Goal: Task Accomplishment & Management: Manage account settings

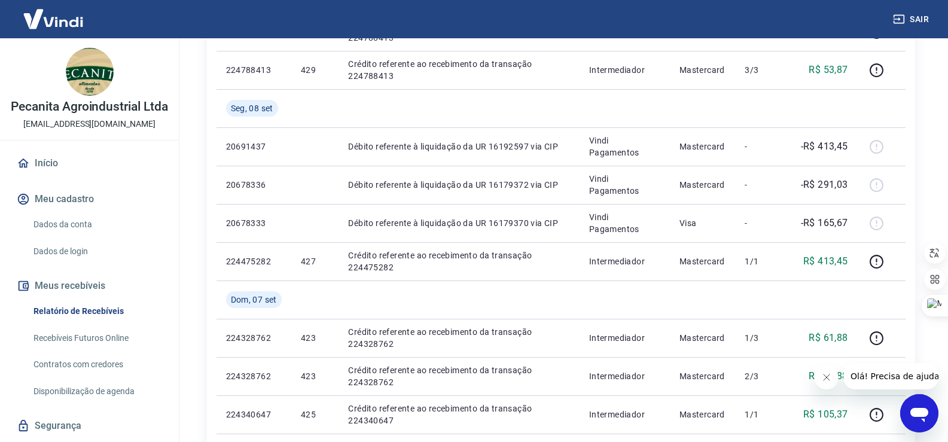
scroll to position [837, 0]
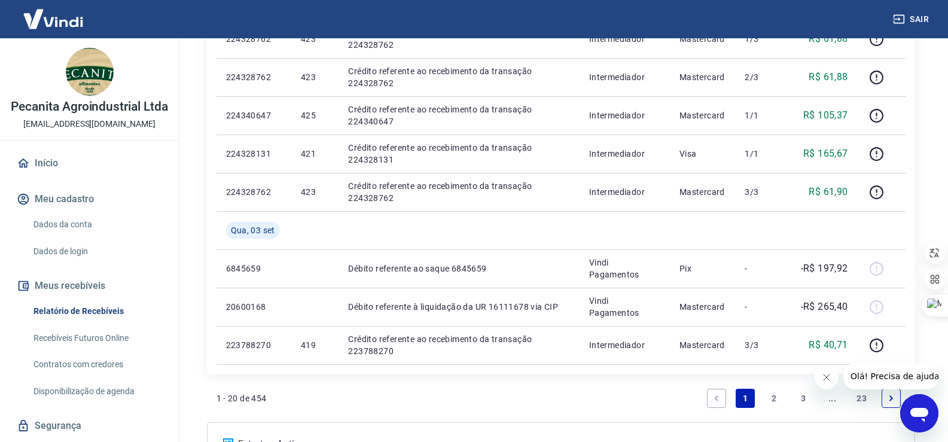
click at [772, 395] on link "2" at bounding box center [774, 398] width 19 height 19
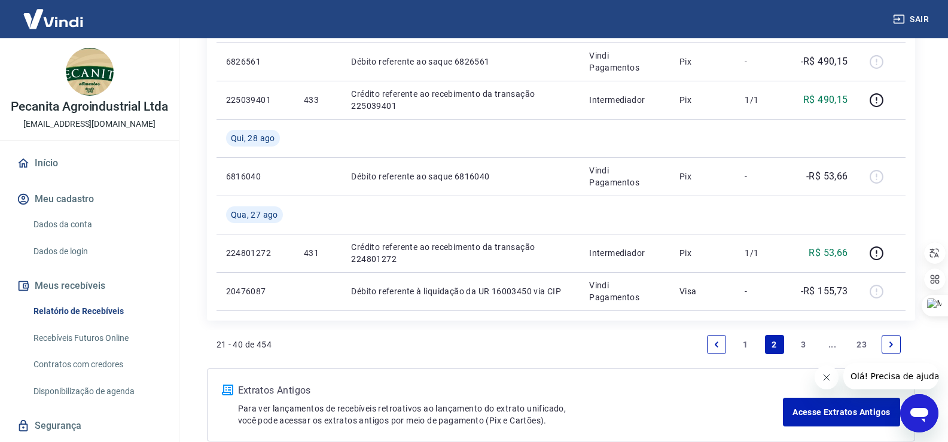
scroll to position [1017, 0]
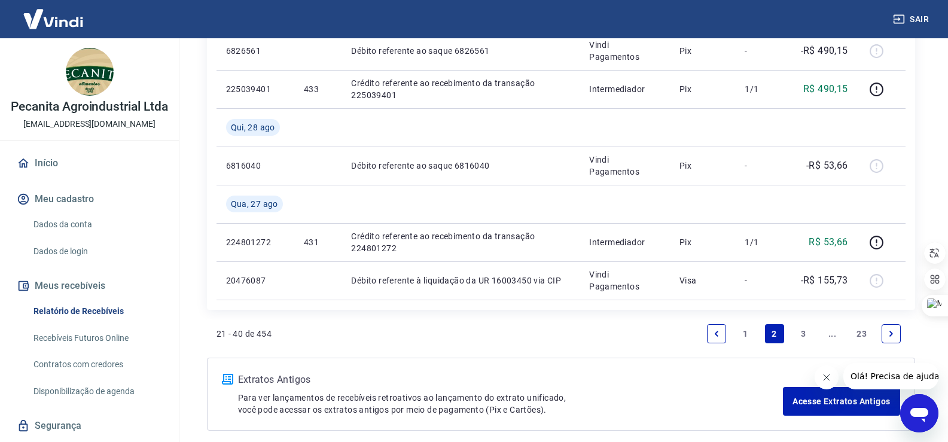
click at [796, 329] on link "3" at bounding box center [803, 333] width 19 height 19
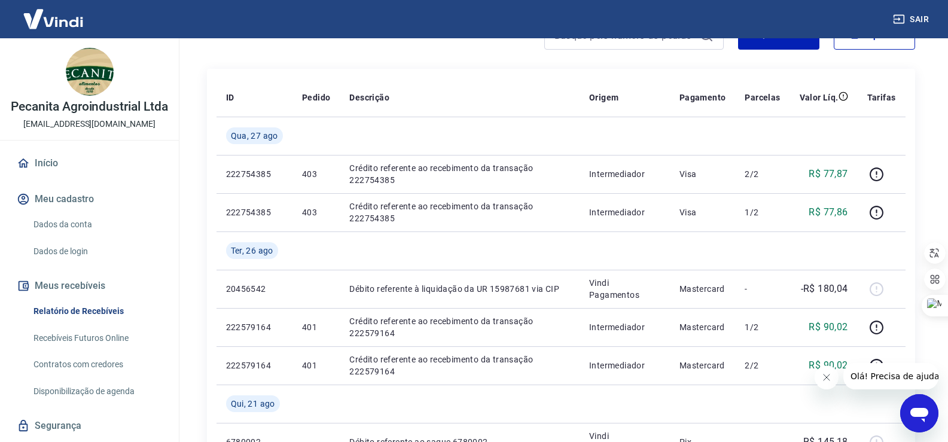
scroll to position [179, 0]
